Goal: Task Accomplishment & Management: Use online tool/utility

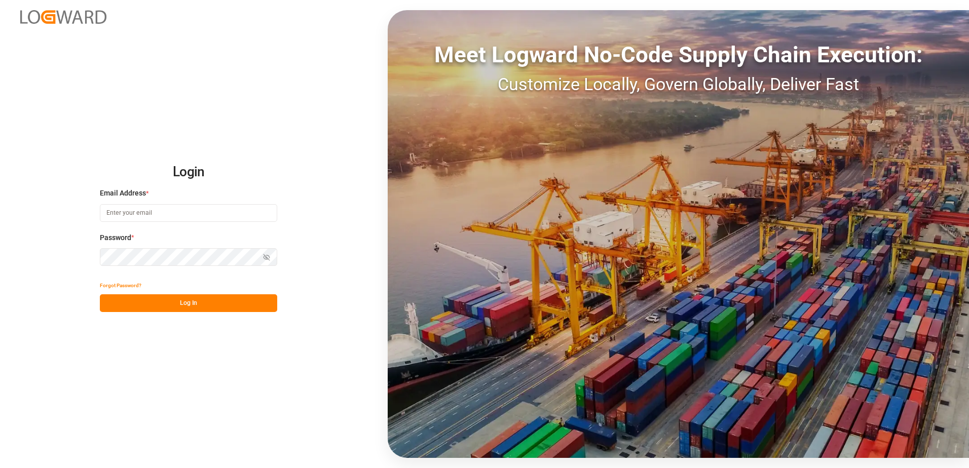
type input "[EMAIL_ADDRESS][DOMAIN_NAME]"
click at [210, 306] on button "Log In" at bounding box center [188, 303] width 177 height 18
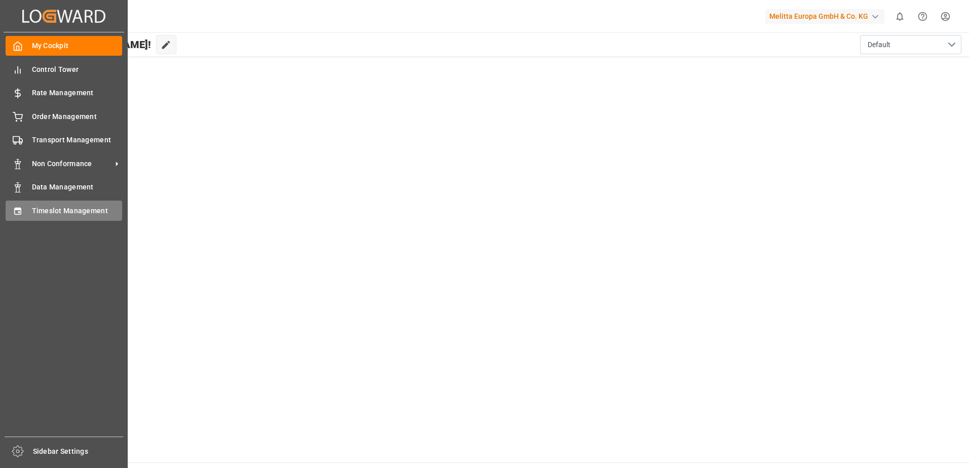
click at [76, 206] on span "Timeslot Management" at bounding box center [77, 211] width 91 height 11
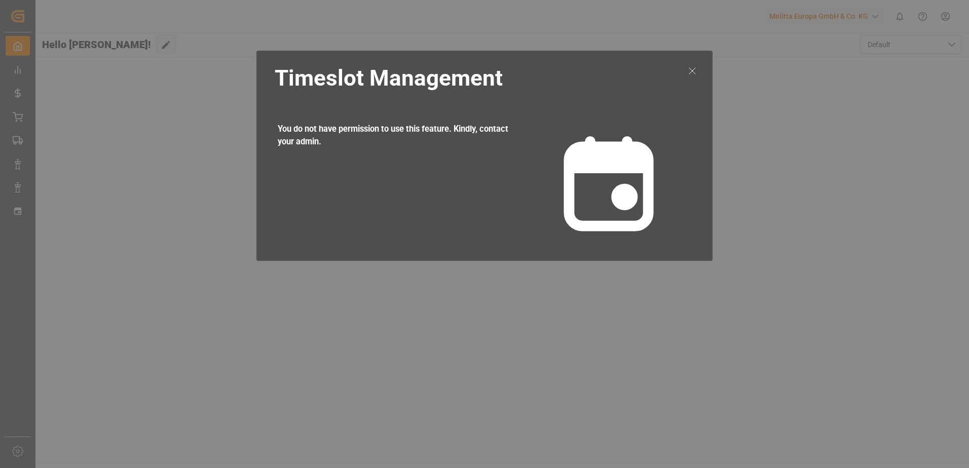
click at [692, 66] on icon at bounding box center [692, 71] width 12 height 12
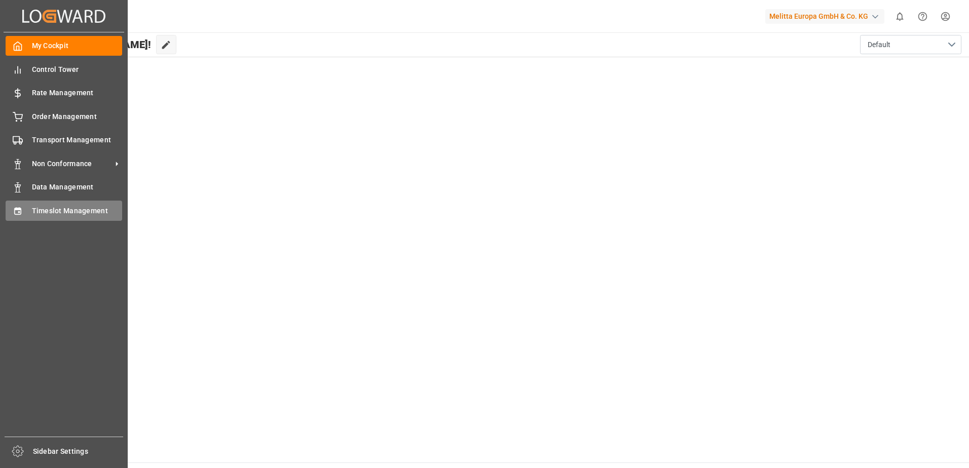
click at [75, 211] on span "Timeslot Management" at bounding box center [77, 211] width 91 height 11
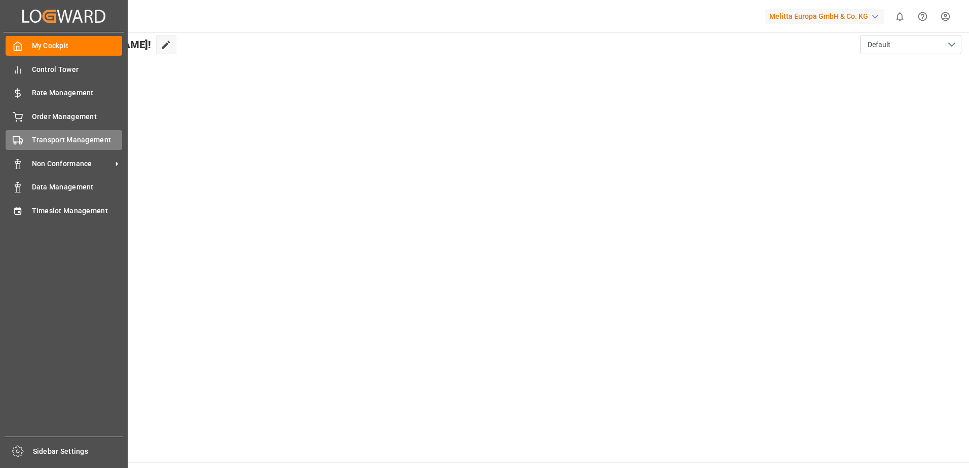
click at [67, 141] on span "Transport Management" at bounding box center [77, 140] width 91 height 11
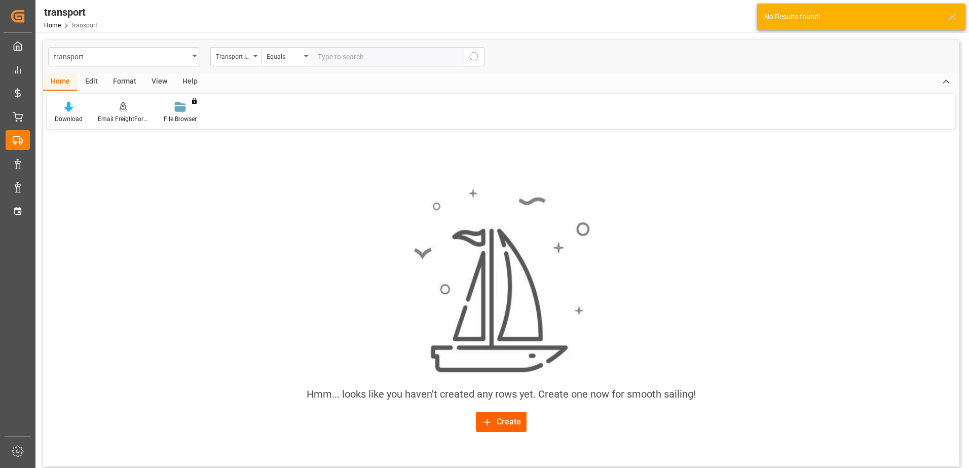
click at [514, 419] on div "Create" at bounding box center [501, 422] width 39 height 12
